Goal: Information Seeking & Learning: Learn about a topic

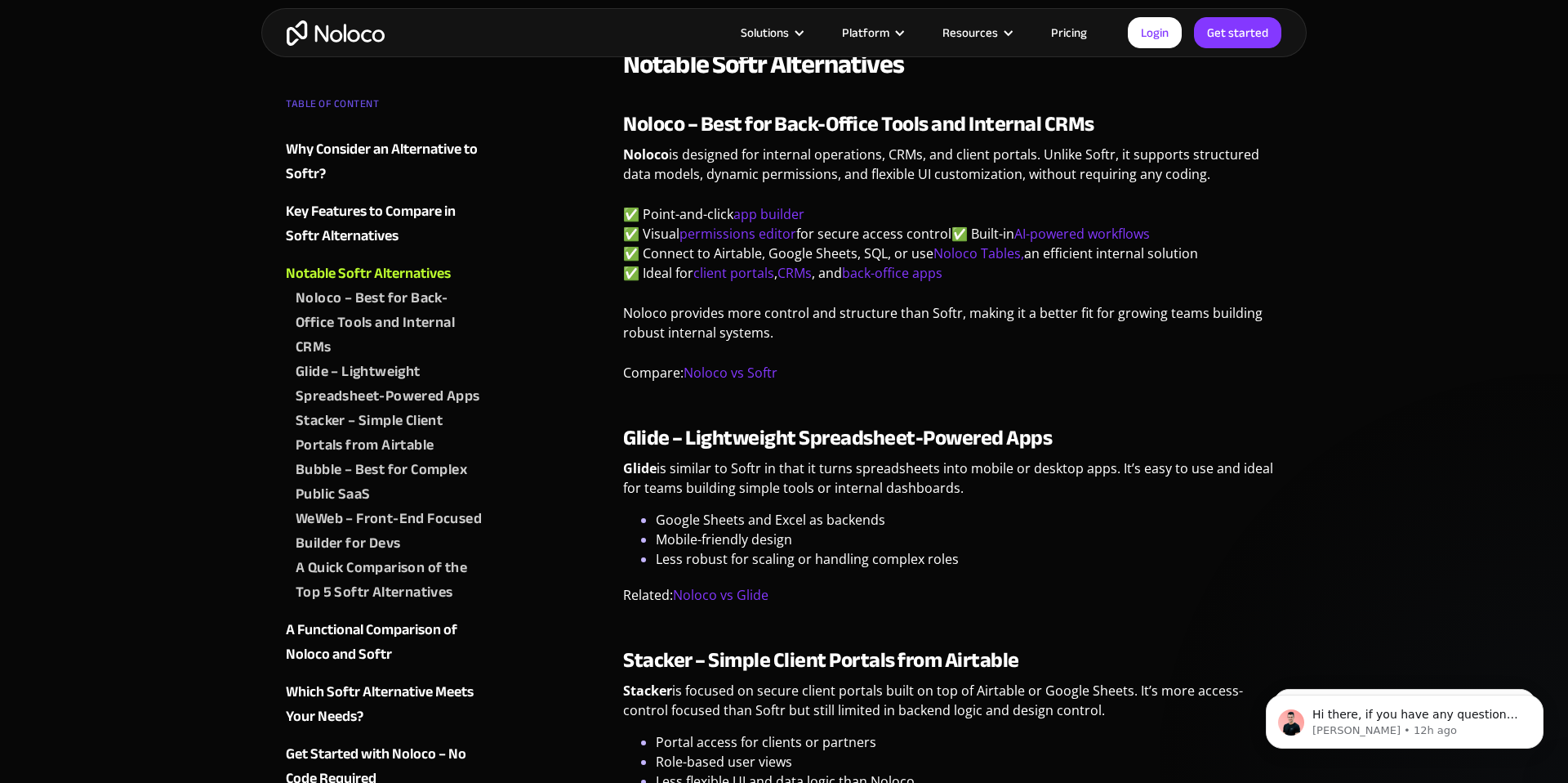
scroll to position [1699, 0]
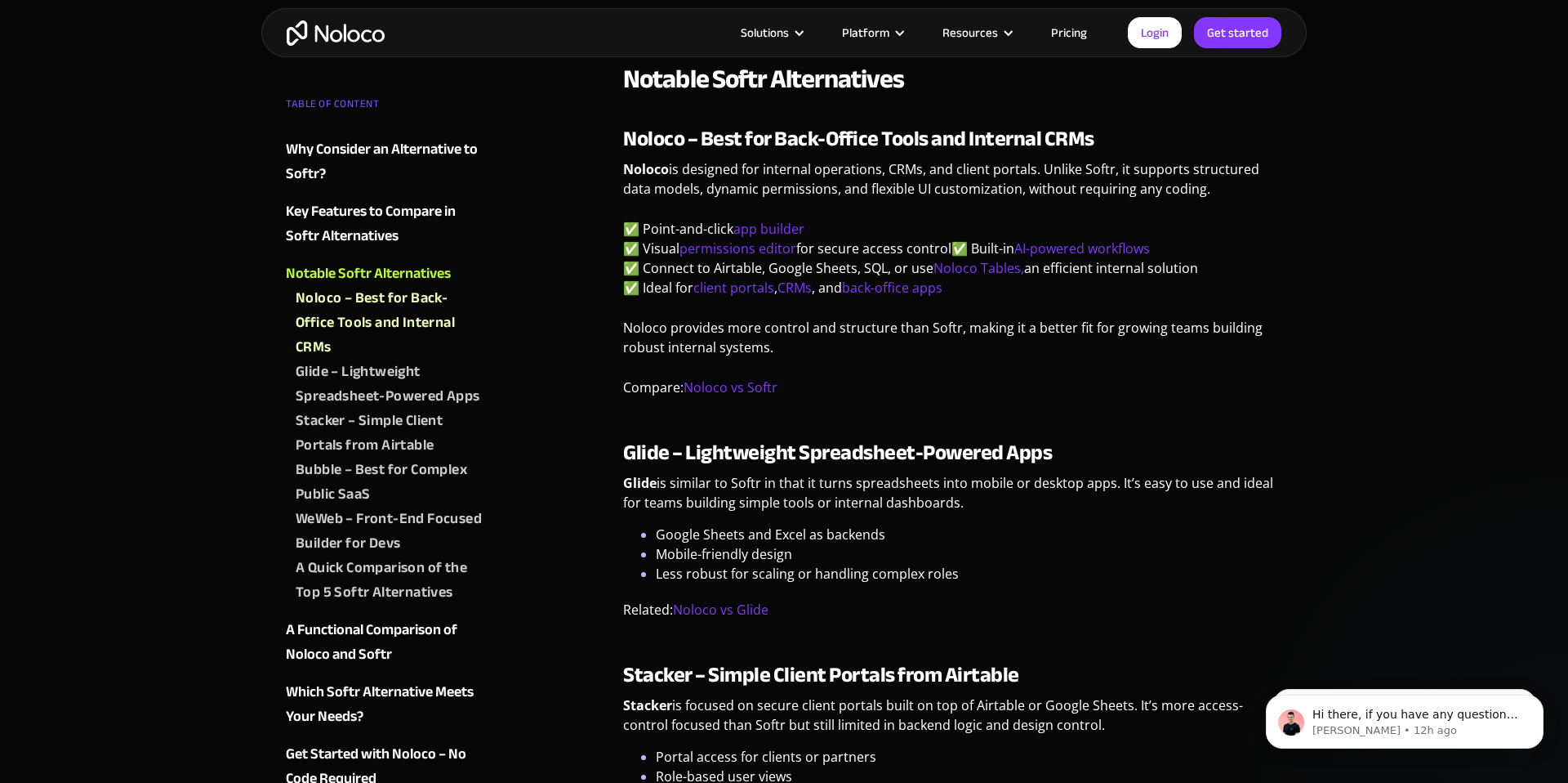
click at [1084, 33] on link "Pricing" at bounding box center [1069, 32] width 77 height 21
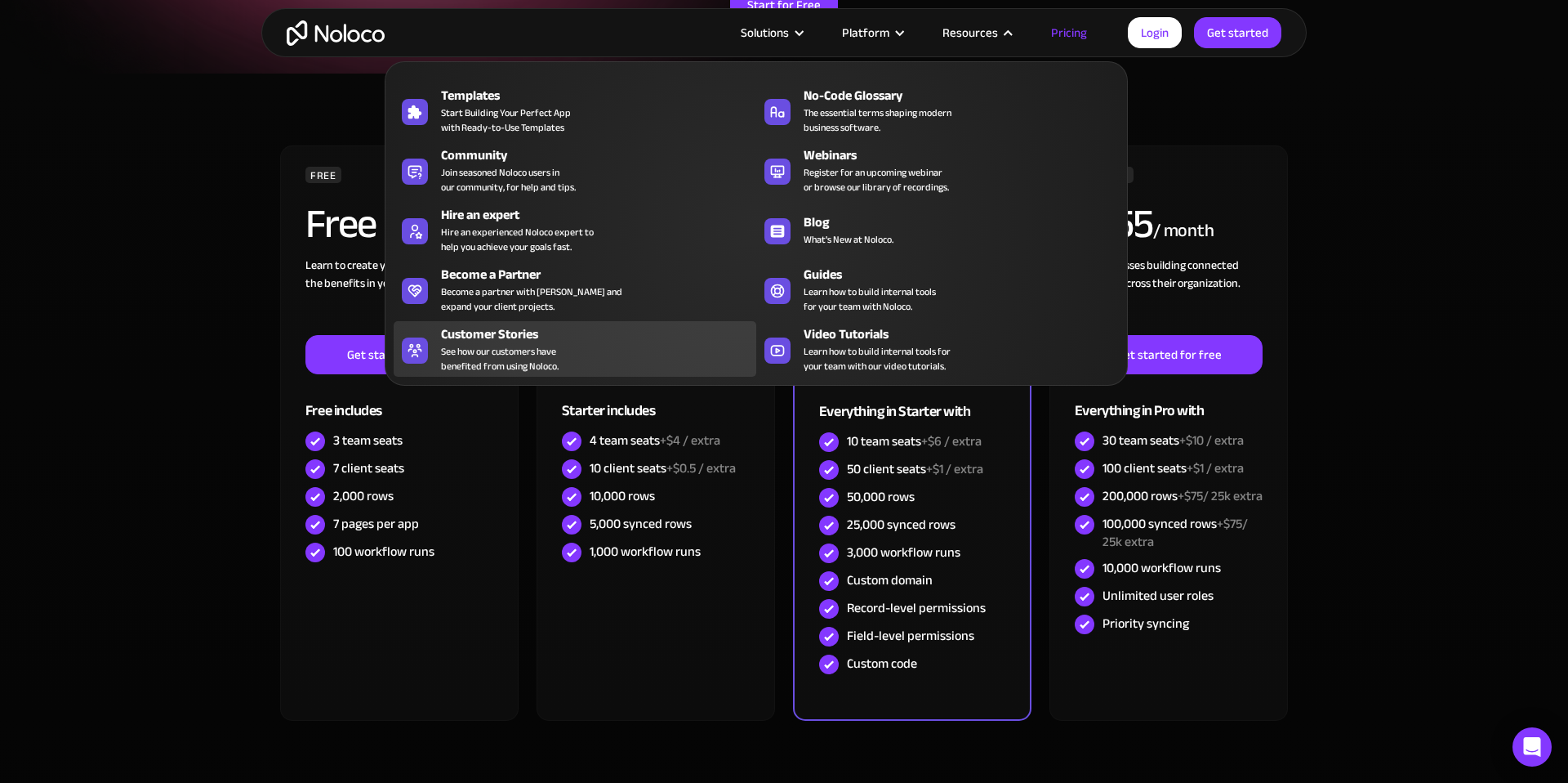
scroll to position [329, 0]
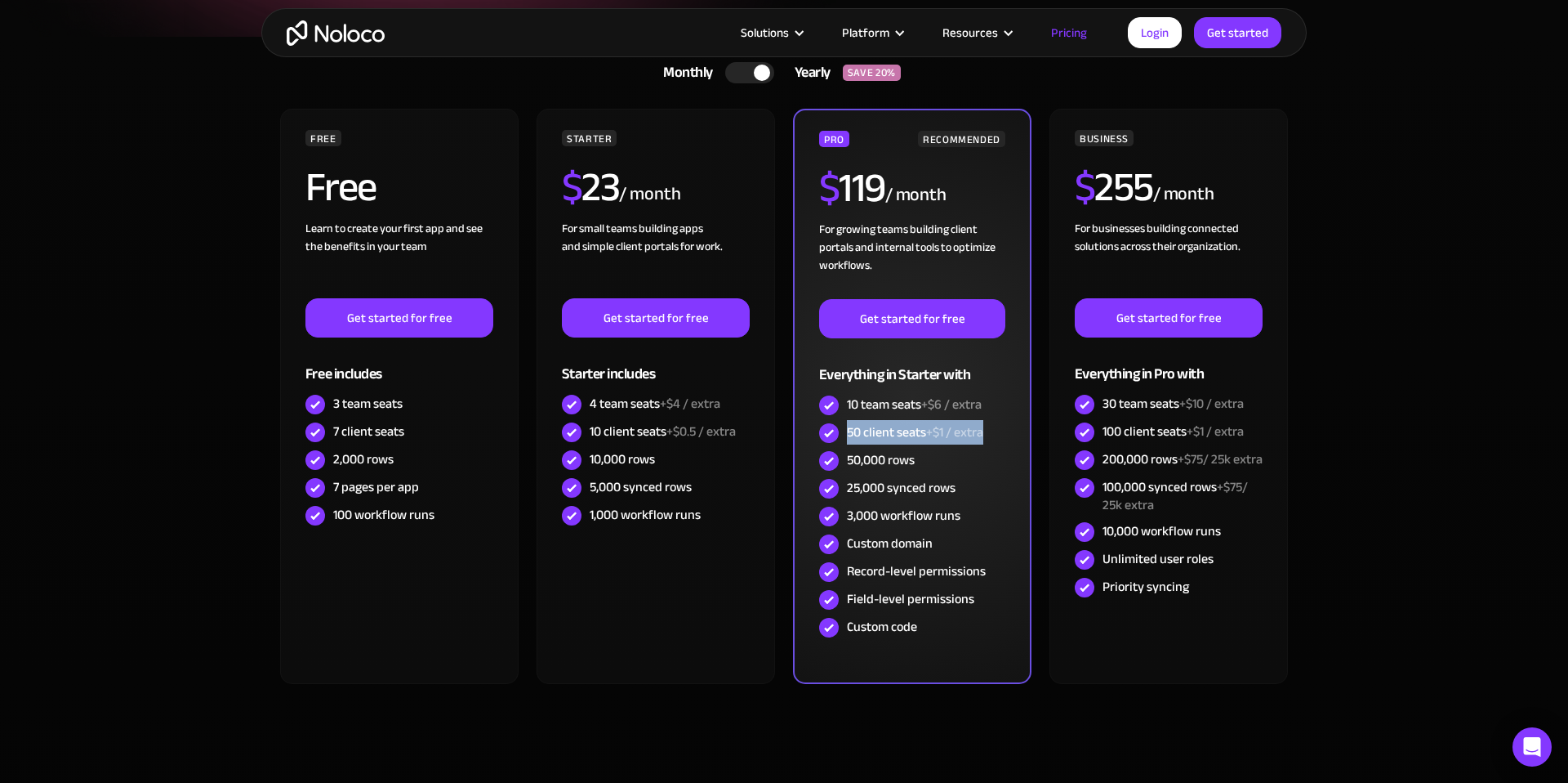
drag, startPoint x: 1004, startPoint y: 440, endPoint x: 850, endPoint y: 438, distance: 154.0
click at [850, 438] on div "50 client seats +$1 / extra" at bounding box center [912, 433] width 186 height 28
